Goal: Task Accomplishment & Management: Manage account settings

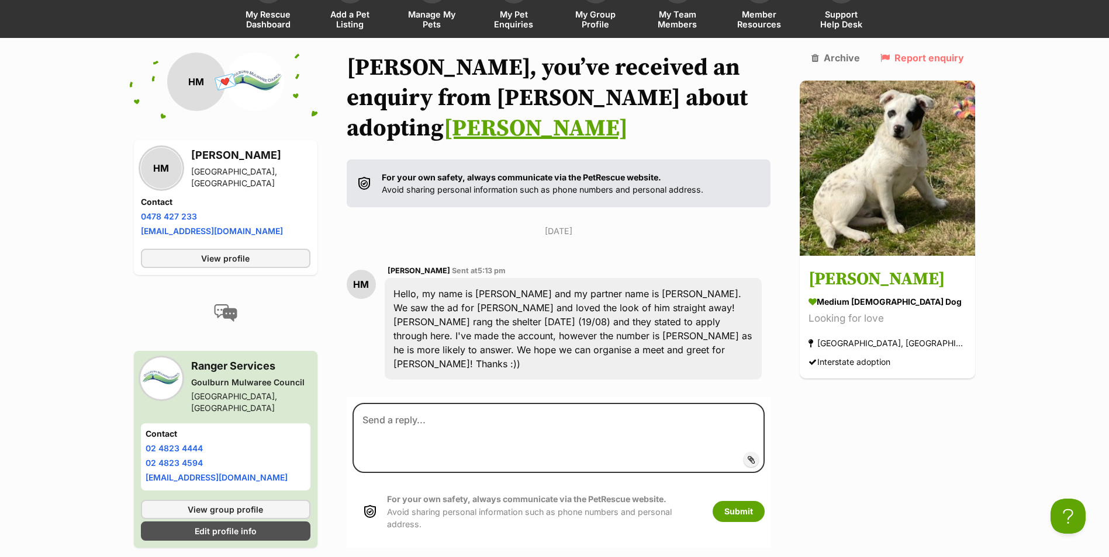
scroll to position [42, 0]
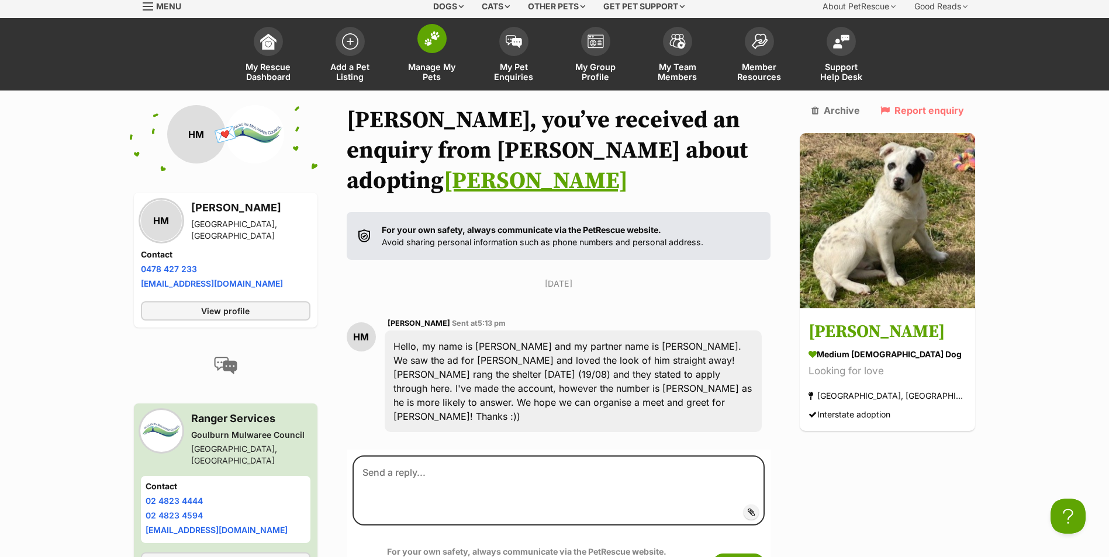
click at [428, 51] on span at bounding box center [431, 38] width 29 height 29
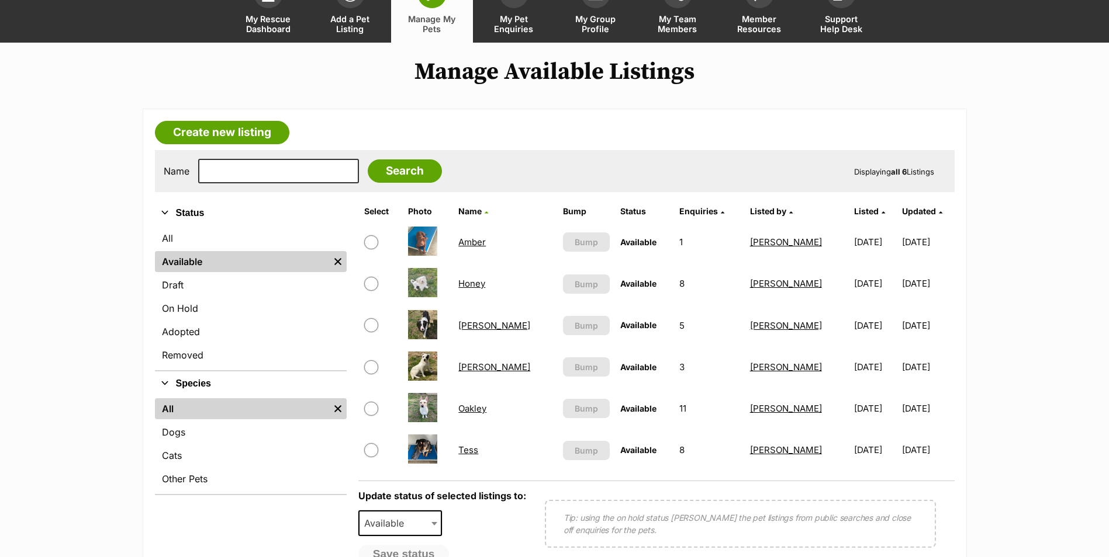
scroll to position [117, 0]
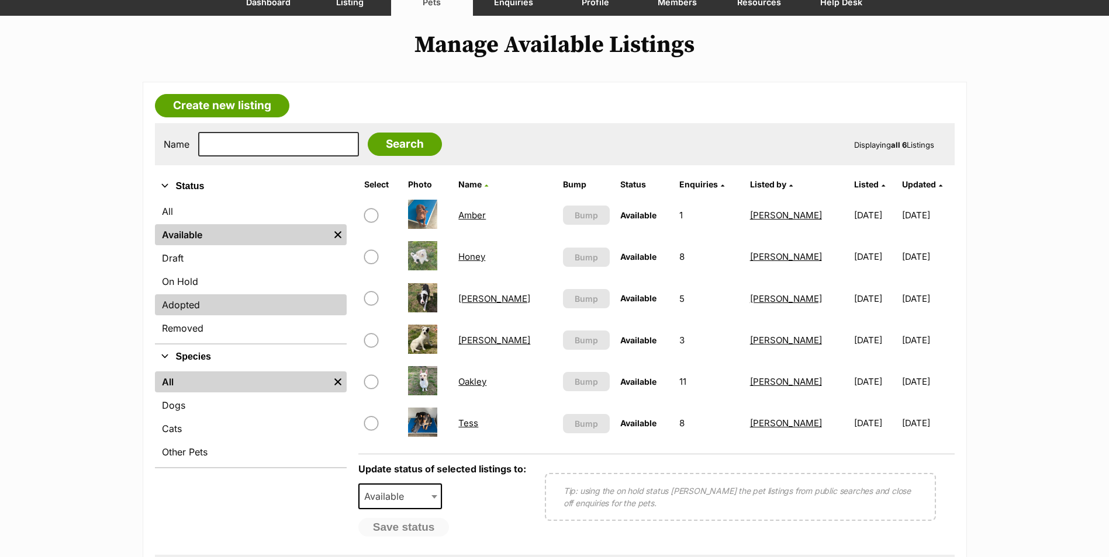
click at [181, 304] on link "Adopted" at bounding box center [251, 305] width 192 height 21
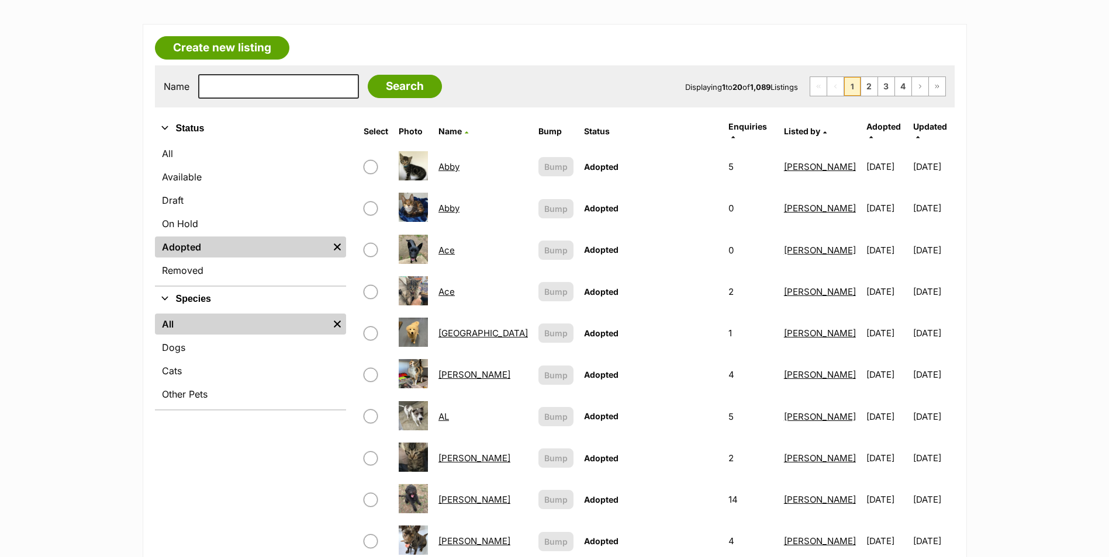
scroll to position [175, 0]
click at [195, 245] on link "Adopted" at bounding box center [242, 246] width 174 height 21
click at [235, 91] on input "text" at bounding box center [278, 86] width 161 height 25
type input "greg"
click at [389, 83] on input "Search" at bounding box center [405, 85] width 74 height 23
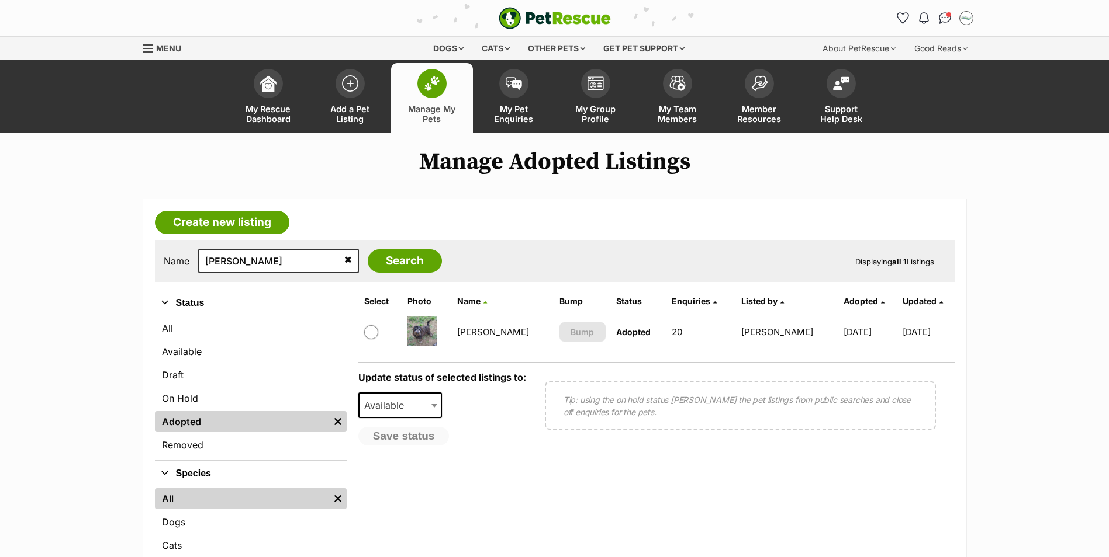
click at [472, 332] on link "Greg" at bounding box center [493, 332] width 72 height 11
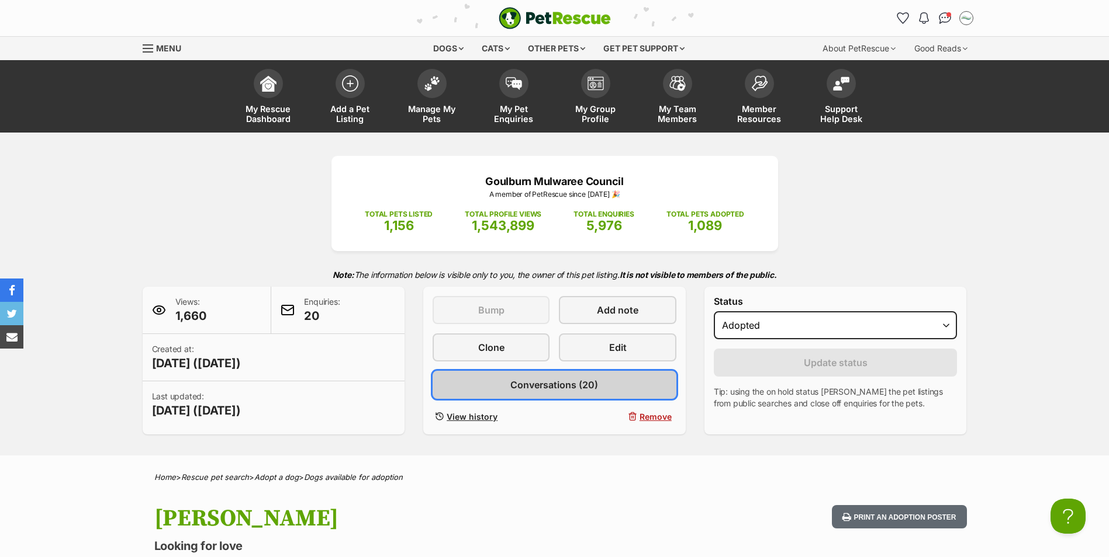
click at [542, 386] on span "Conversations (20)" at bounding box center [554, 385] width 88 height 14
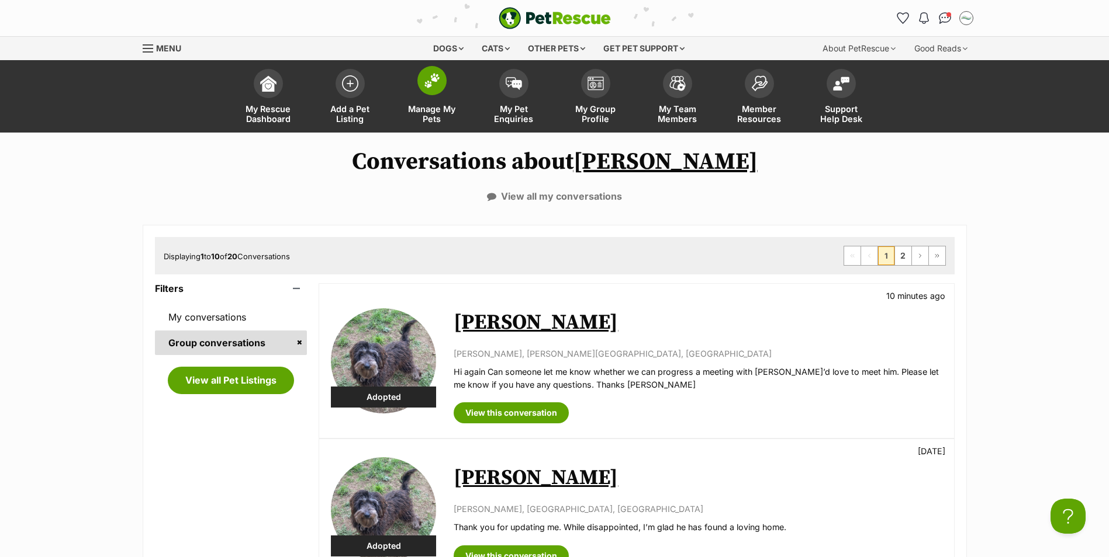
click at [428, 85] on img at bounding box center [432, 80] width 16 height 15
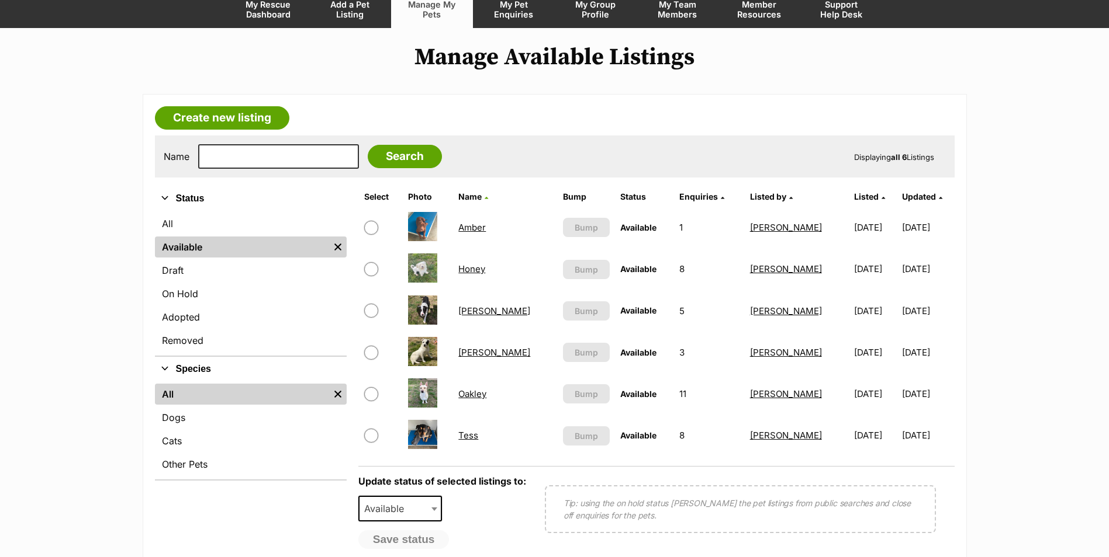
scroll to position [117, 0]
